Goal: Task Accomplishment & Management: Manage account settings

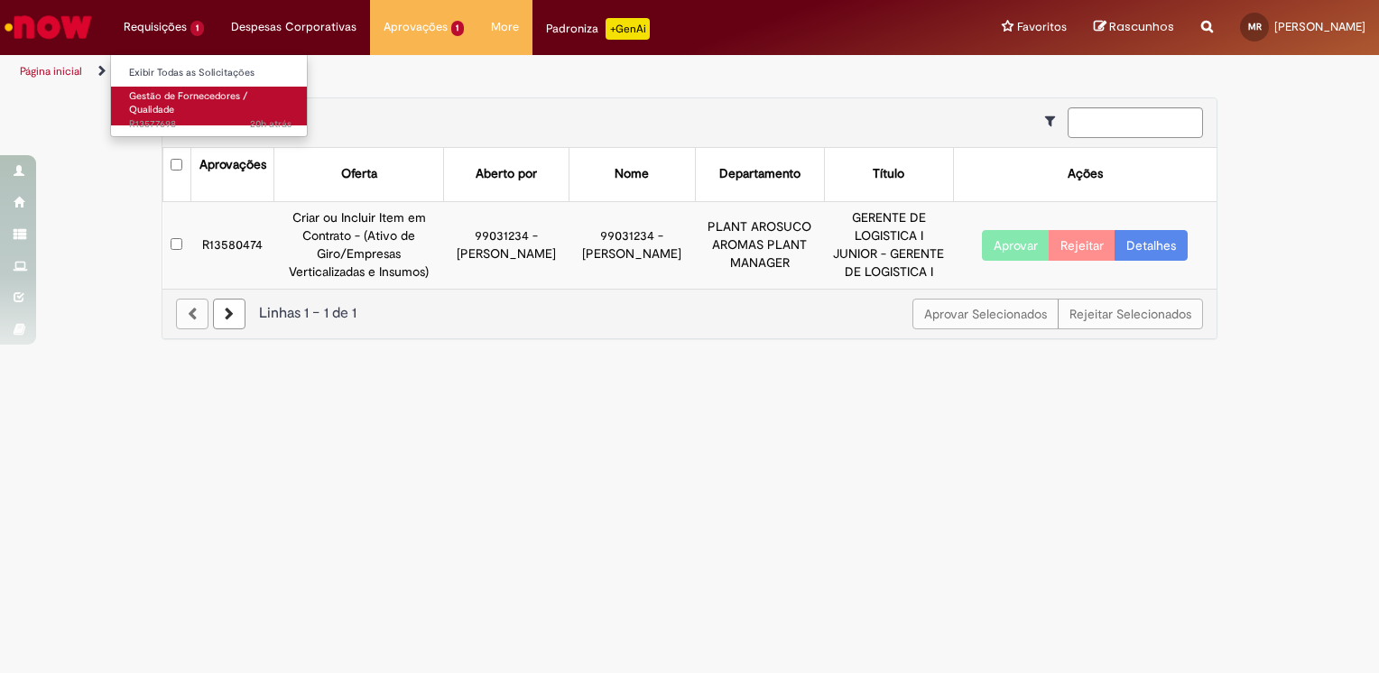
click at [205, 107] on link "Gestão de Fornecedores / Qualidade 20h atrás 20 horas atrás R13577698" at bounding box center [210, 106] width 199 height 39
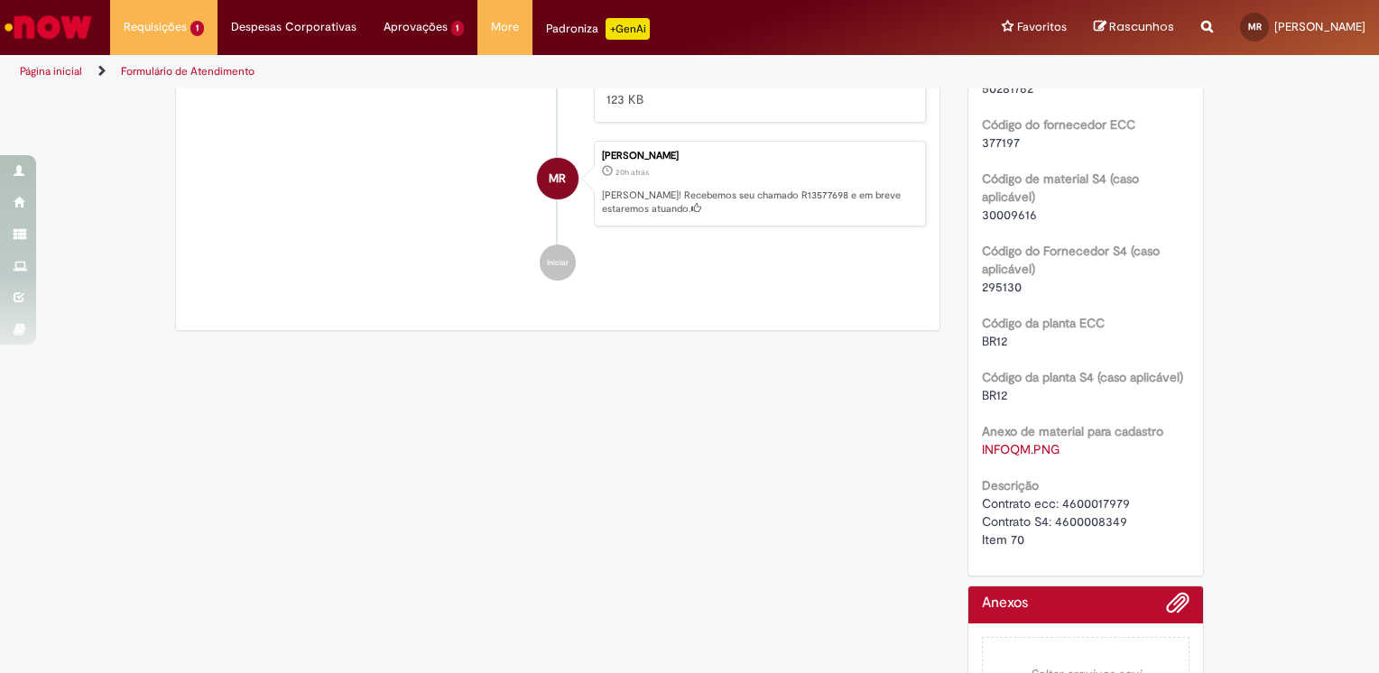
scroll to position [657, 0]
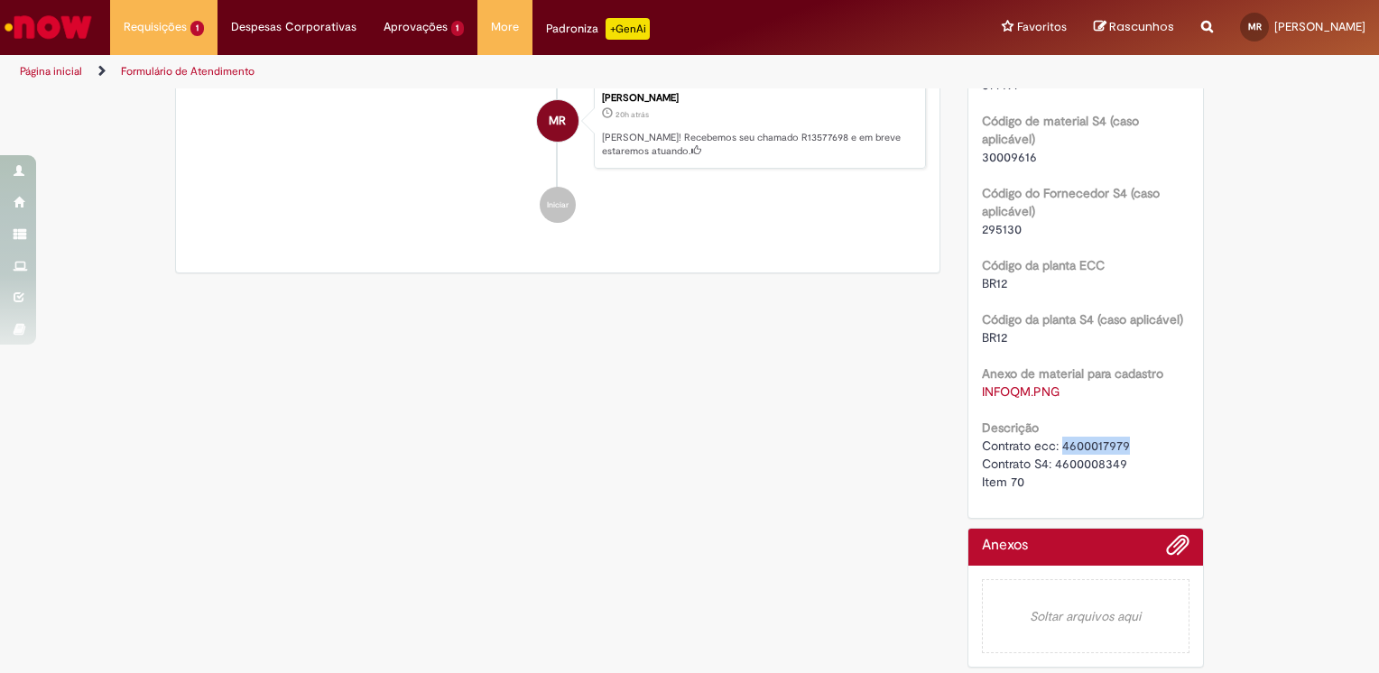
drag, startPoint x: 1119, startPoint y: 444, endPoint x: 1055, endPoint y: 446, distance: 64.1
click at [1055, 446] on div "Contrato ecc: 4600017979 Contrato S4: 4600008349 Item 70" at bounding box center [1086, 464] width 209 height 54
copy span "4600017979"
drag, startPoint x: 1108, startPoint y: 459, endPoint x: 1078, endPoint y: 451, distance: 30.7
click at [1078, 451] on span "Contrato ecc: 4600017979 Contrato S4: 4600008349 Item 70" at bounding box center [1056, 464] width 148 height 52
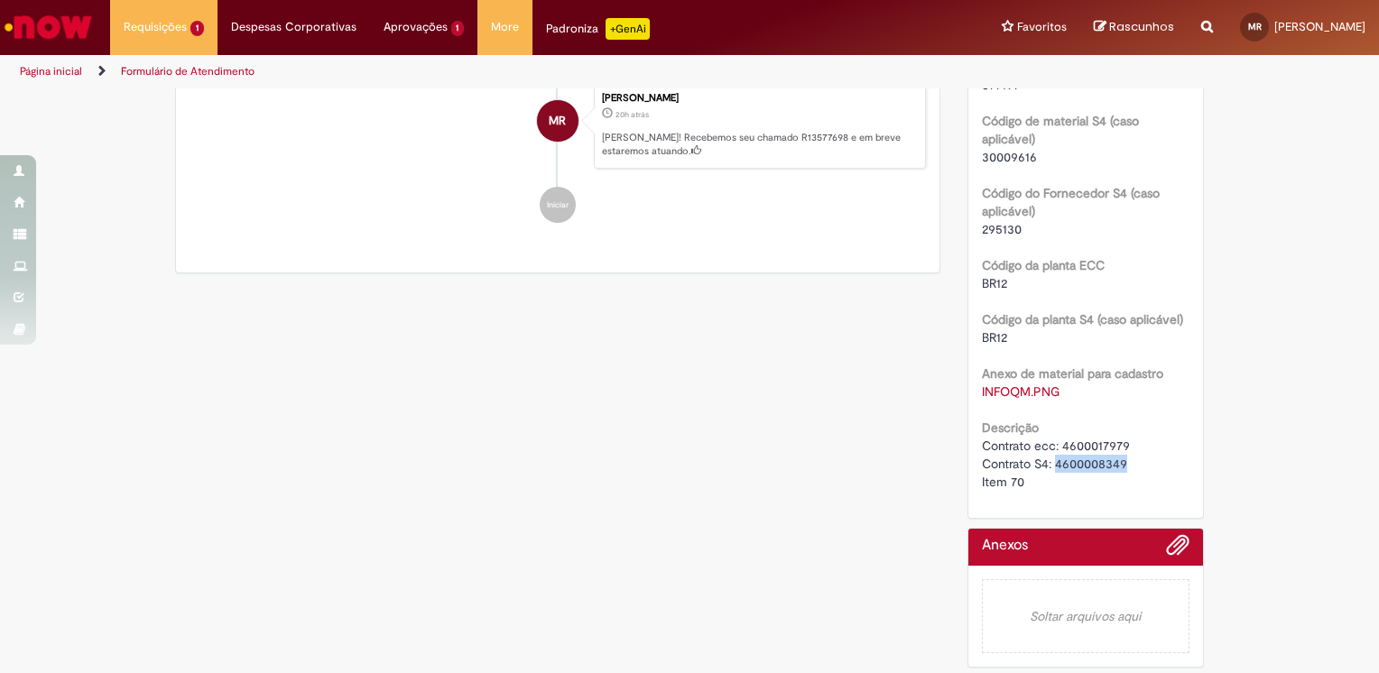
drag, startPoint x: 1078, startPoint y: 451, endPoint x: 1050, endPoint y: 464, distance: 30.7
click at [1050, 464] on span "Contrato ecc: 4600017979 Contrato S4: 4600008349 Item 70" at bounding box center [1056, 464] width 148 height 52
copy span "4600008349"
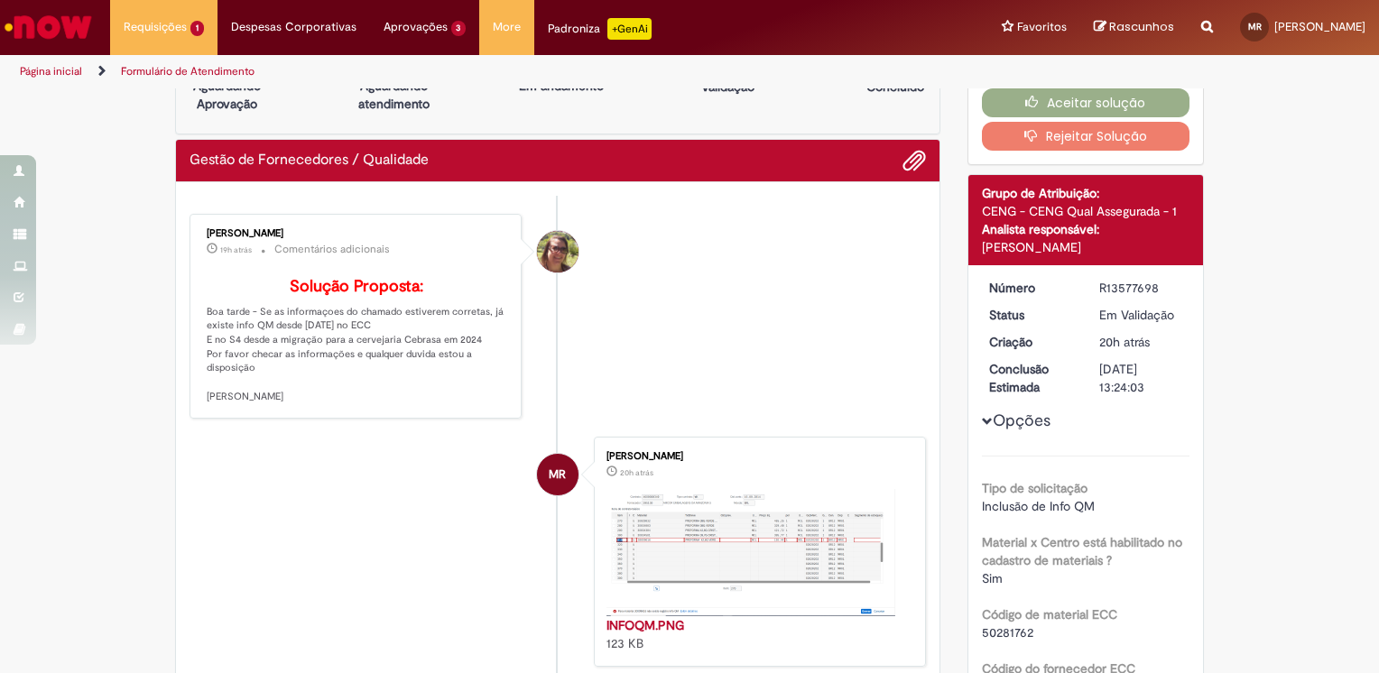
scroll to position [0, 0]
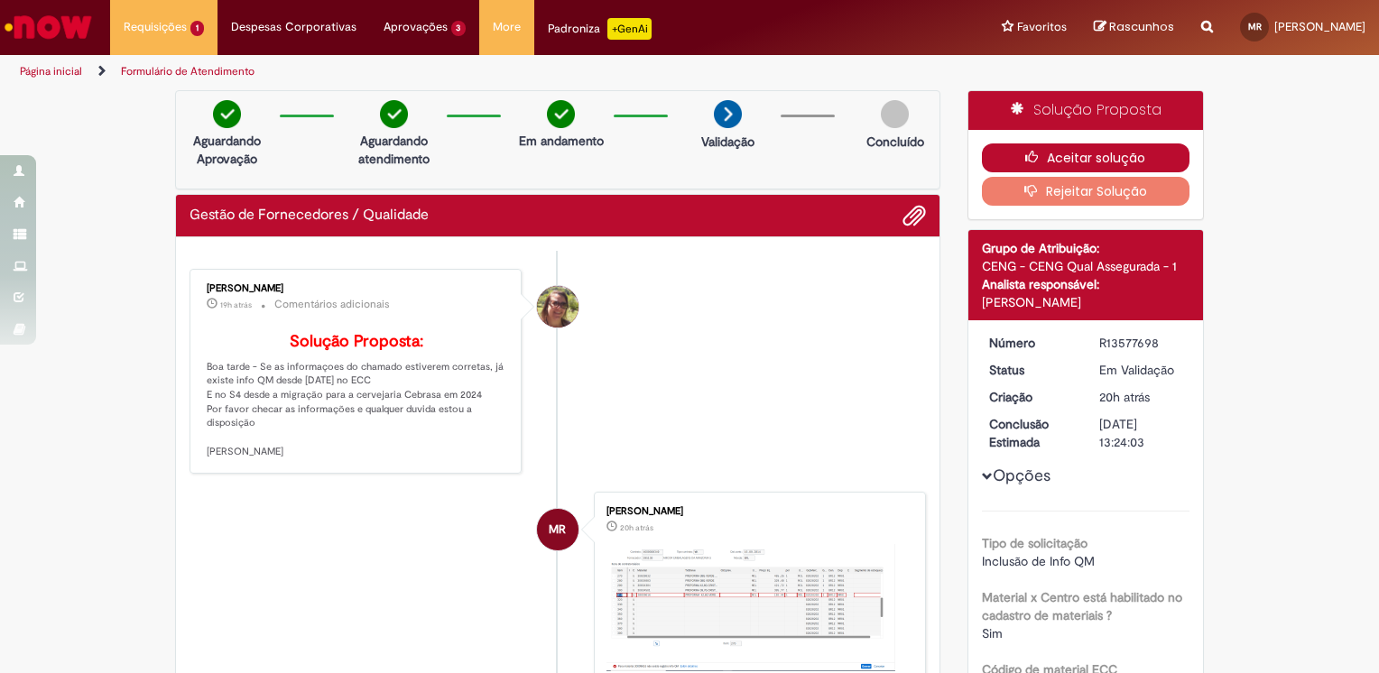
click at [1033, 144] on button "Aceitar solução" at bounding box center [1086, 158] width 209 height 29
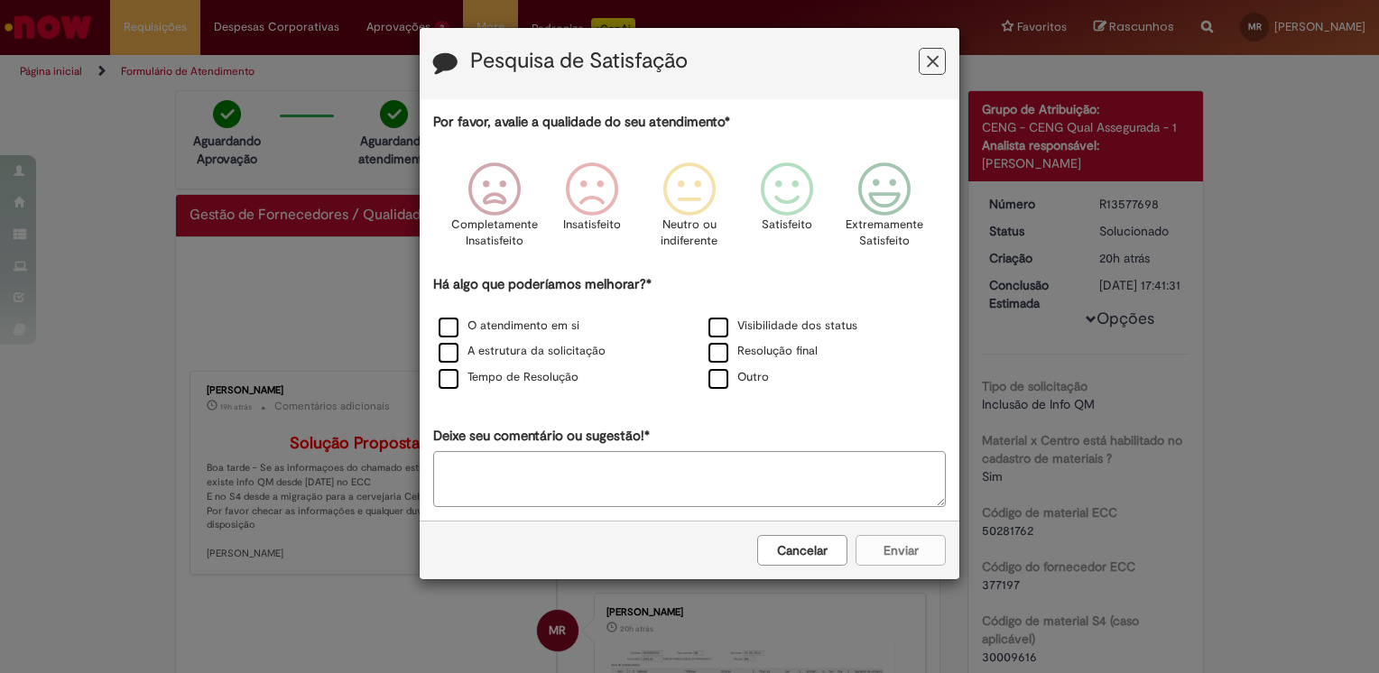
click at [942, 60] on div "Pesquisa de Satisfação" at bounding box center [690, 63] width 540 height 71
click at [942, 60] on button "Feedback" at bounding box center [932, 61] width 27 height 27
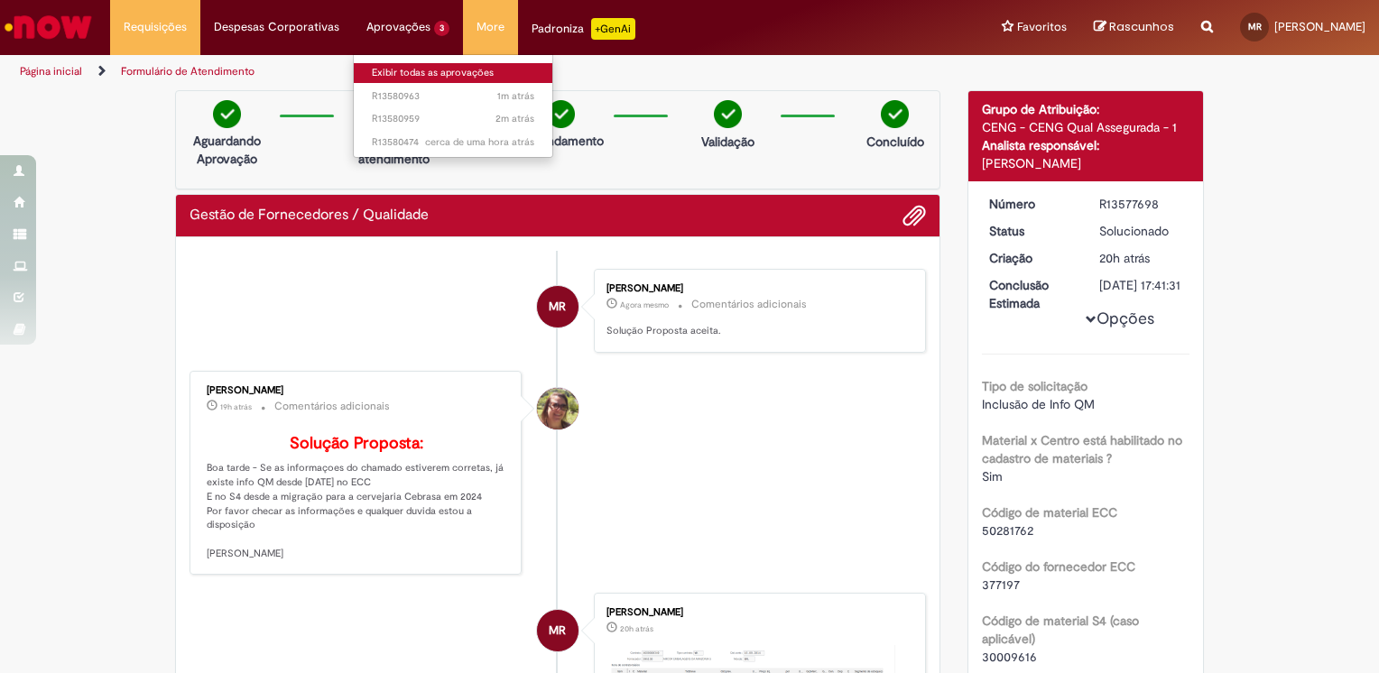
click at [415, 78] on link "Exibir todas as aprovações" at bounding box center [453, 73] width 199 height 20
